Goal: Information Seeking & Learning: Find specific fact

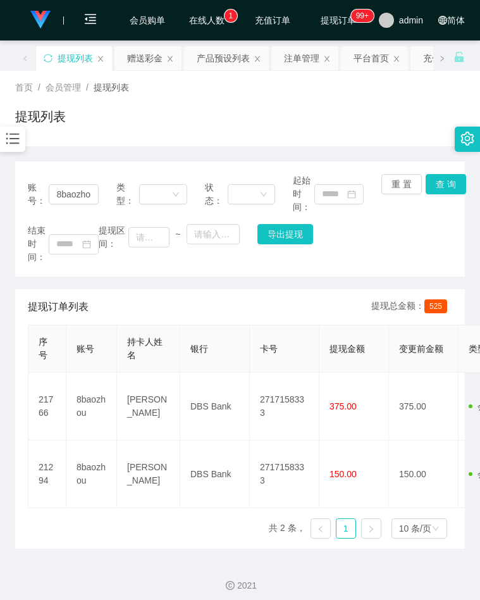
drag, startPoint x: 411, startPoint y: 236, endPoint x: 403, endPoint y: 240, distance: 9.1
click at [411, 236] on div "结束时间： 提现区间： ~ 导出提现" at bounding box center [240, 244] width 425 height 40
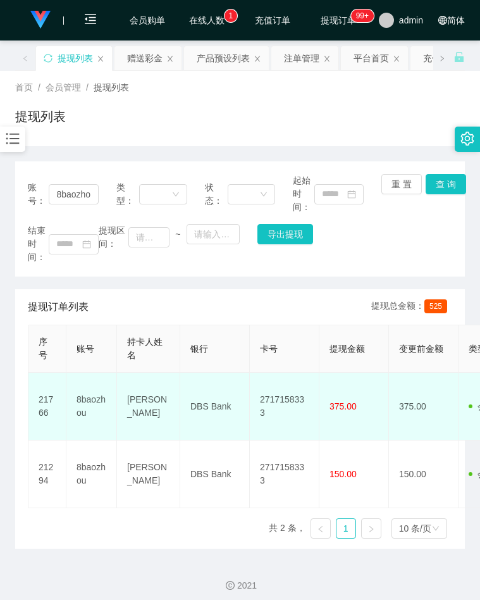
click at [293, 403] on td "2717158333" at bounding box center [285, 407] width 70 height 68
copy td "2717158333"
click at [208, 406] on td "DBS Bank" at bounding box center [215, 407] width 70 height 68
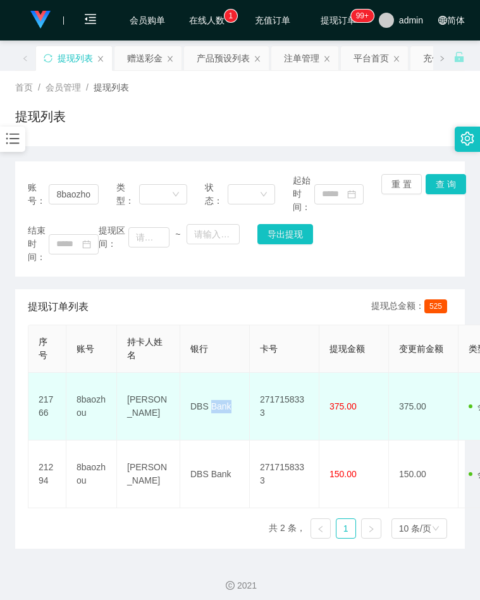
click at [208, 406] on td "DBS Bank" at bounding box center [215, 407] width 70 height 68
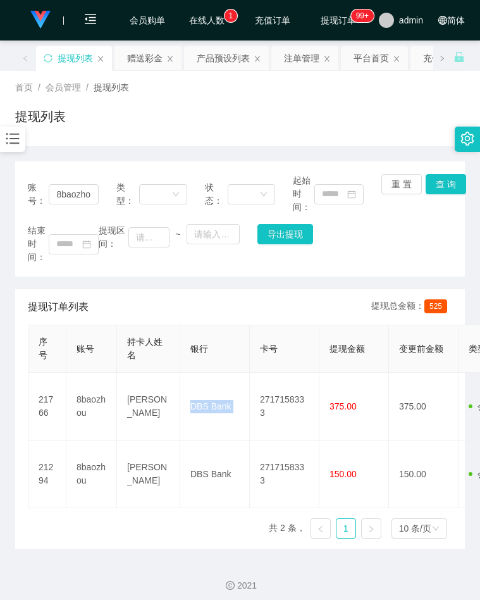
copy td "DBS Bank"
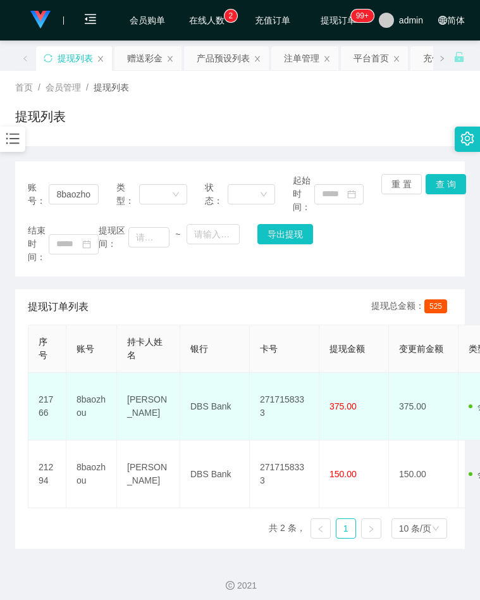
click at [144, 406] on td "[PERSON_NAME]" at bounding box center [148, 407] width 63 height 68
copy td "[PERSON_NAME]"
